Goal: Find specific page/section: Find specific page/section

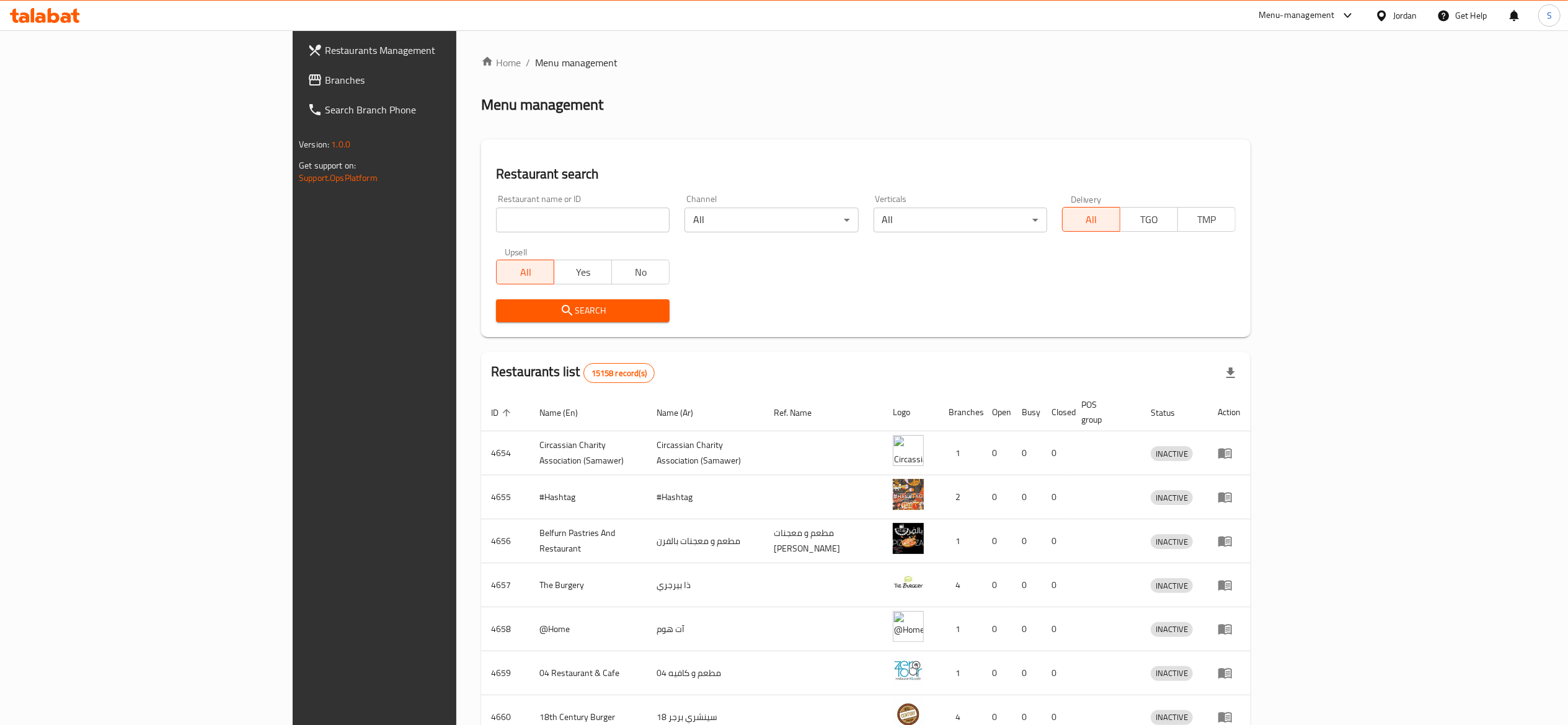
click at [1410, 22] on div "Jordan" at bounding box center [1405, 15] width 24 height 14
click at [1335, 314] on div "[GEOGRAPHIC_DATA]" at bounding box center [1323, 325] width 186 height 28
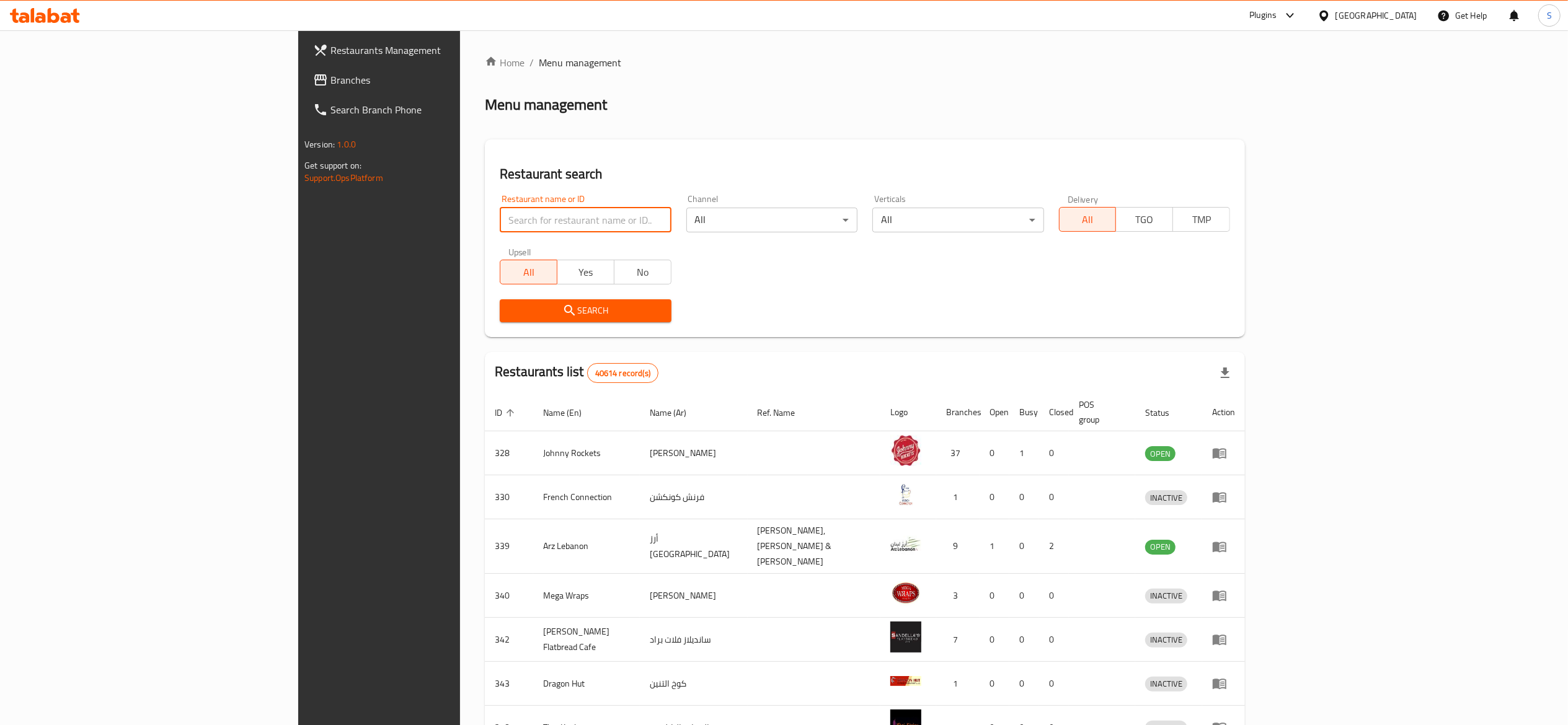
click at [514, 219] on input "search" at bounding box center [585, 220] width 171 height 25
click button "Search" at bounding box center [585, 310] width 171 height 23
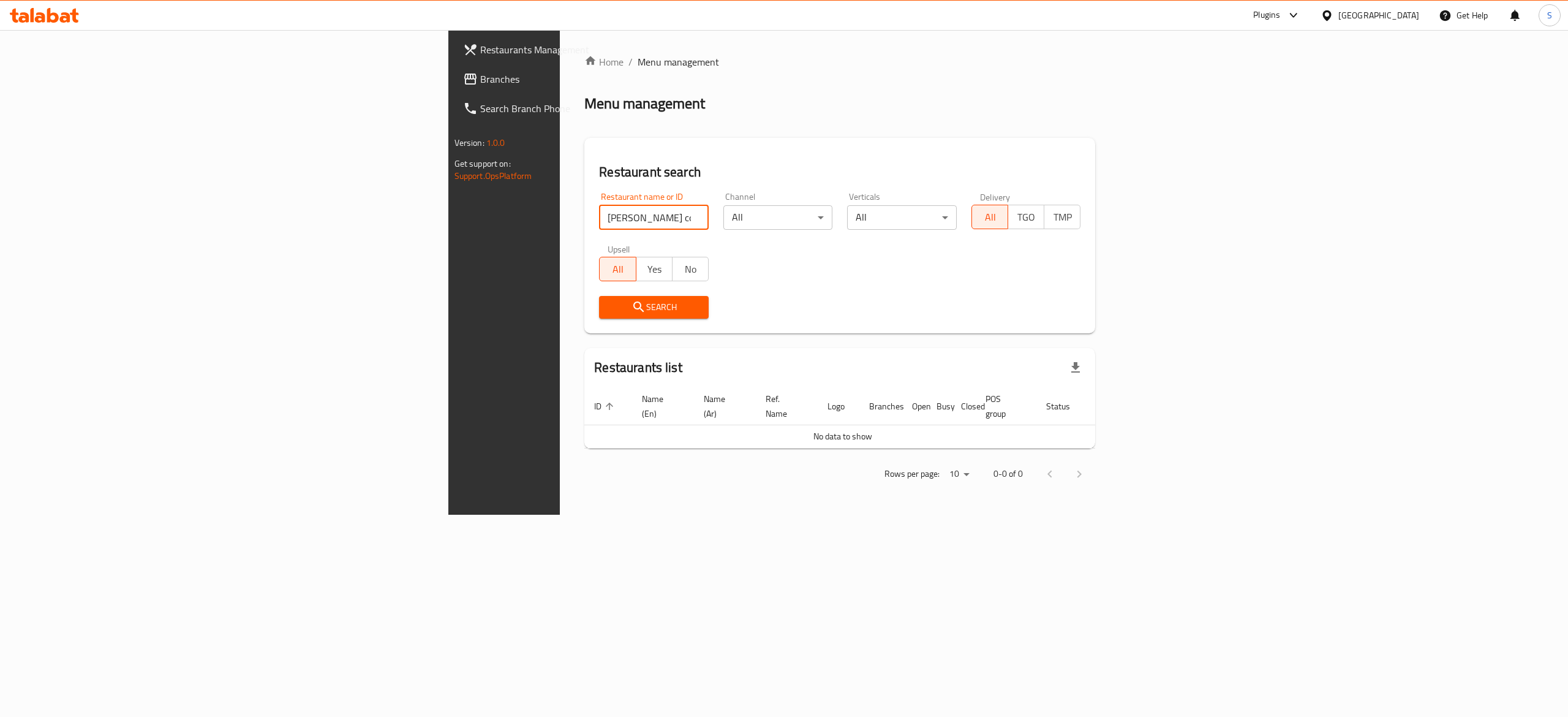
drag, startPoint x: 337, startPoint y: 216, endPoint x: 474, endPoint y: 197, distance: 138.3
click at [599, 201] on div "Restaurant name or ID strella coffee Restaurant name or ID" at bounding box center [653, 211] width 109 height 37
type input "strella"
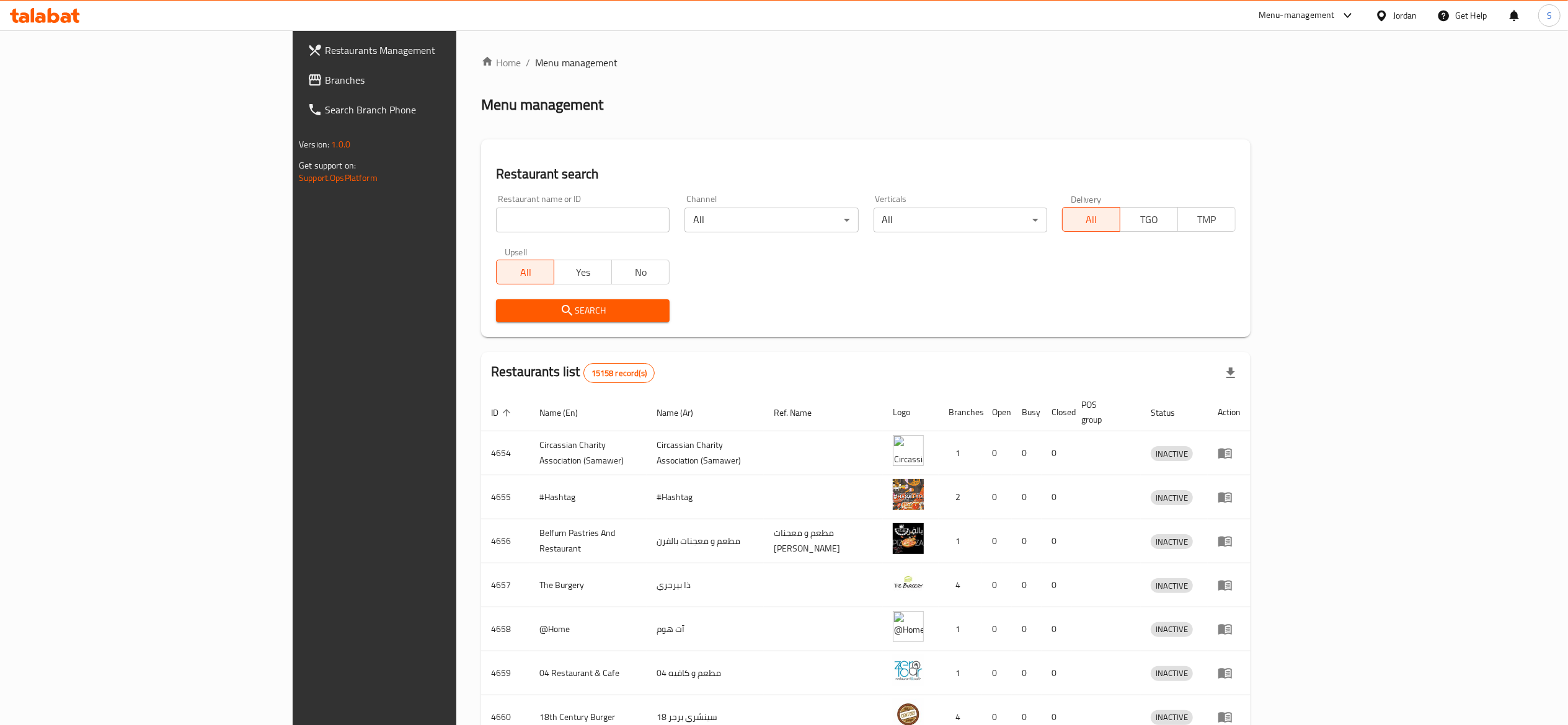
click at [1401, 8] on div "Jordan" at bounding box center [1405, 15] width 24 height 14
click at [1318, 333] on div "[GEOGRAPHIC_DATA] [GEOGRAPHIC_DATA] [GEOGRAPHIC_DATA] [GEOGRAPHIC_DATA] [GEOGRA…" at bounding box center [1323, 186] width 186 height 307
click at [1305, 322] on div "[GEOGRAPHIC_DATA]" at bounding box center [1283, 325] width 102 height 28
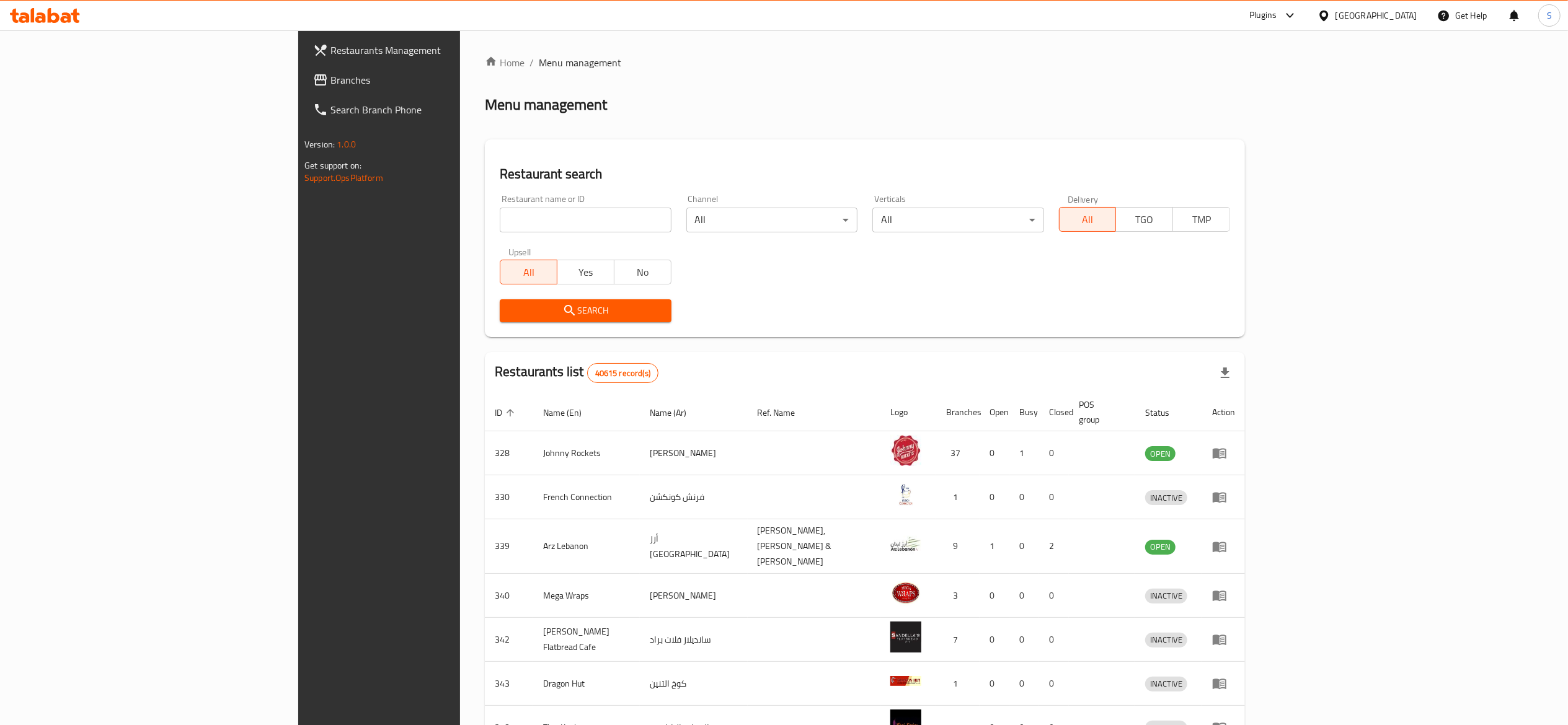
click at [529, 215] on input "search" at bounding box center [585, 220] width 171 height 25
type input "malak al tawouk"
click button "Search" at bounding box center [585, 310] width 171 height 23
